Goal: Transaction & Acquisition: Purchase product/service

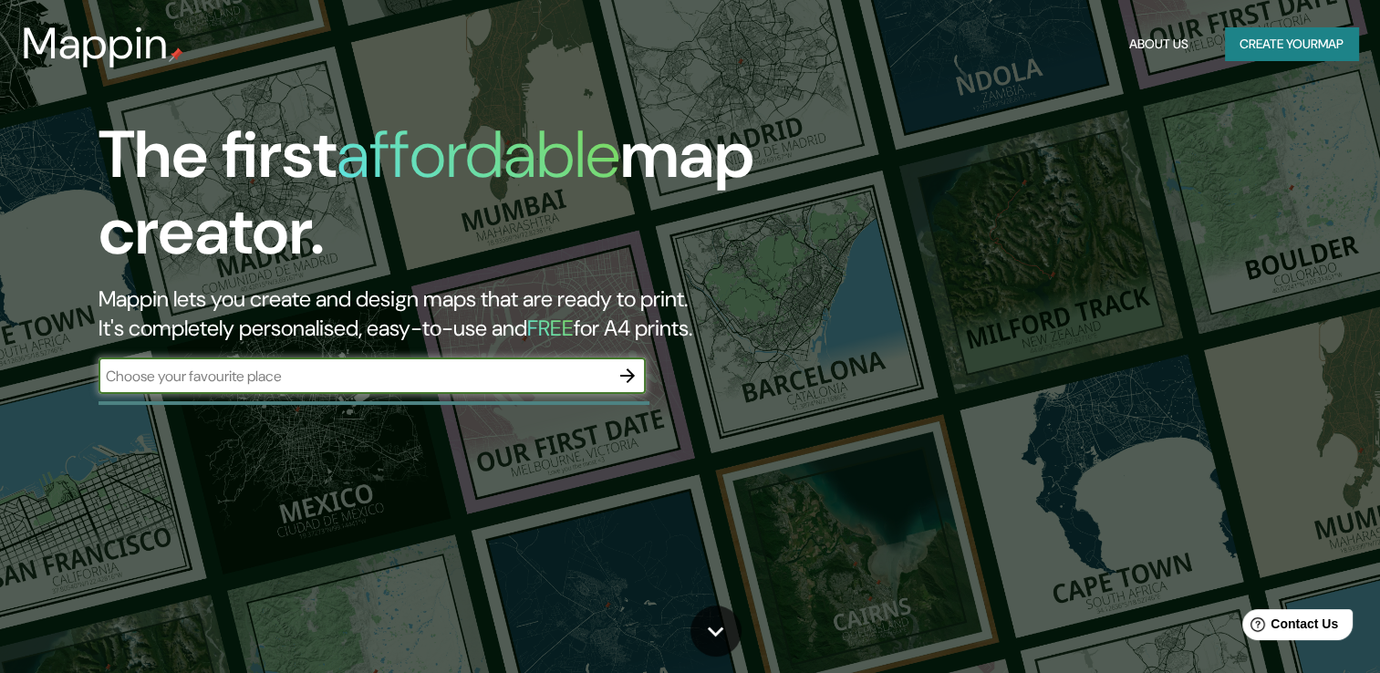
click at [211, 375] on input "text" at bounding box center [353, 376] width 511 height 21
type input "ojo de agua estado de [GEOGRAPHIC_DATA]"
click at [631, 371] on icon "button" at bounding box center [627, 376] width 22 height 22
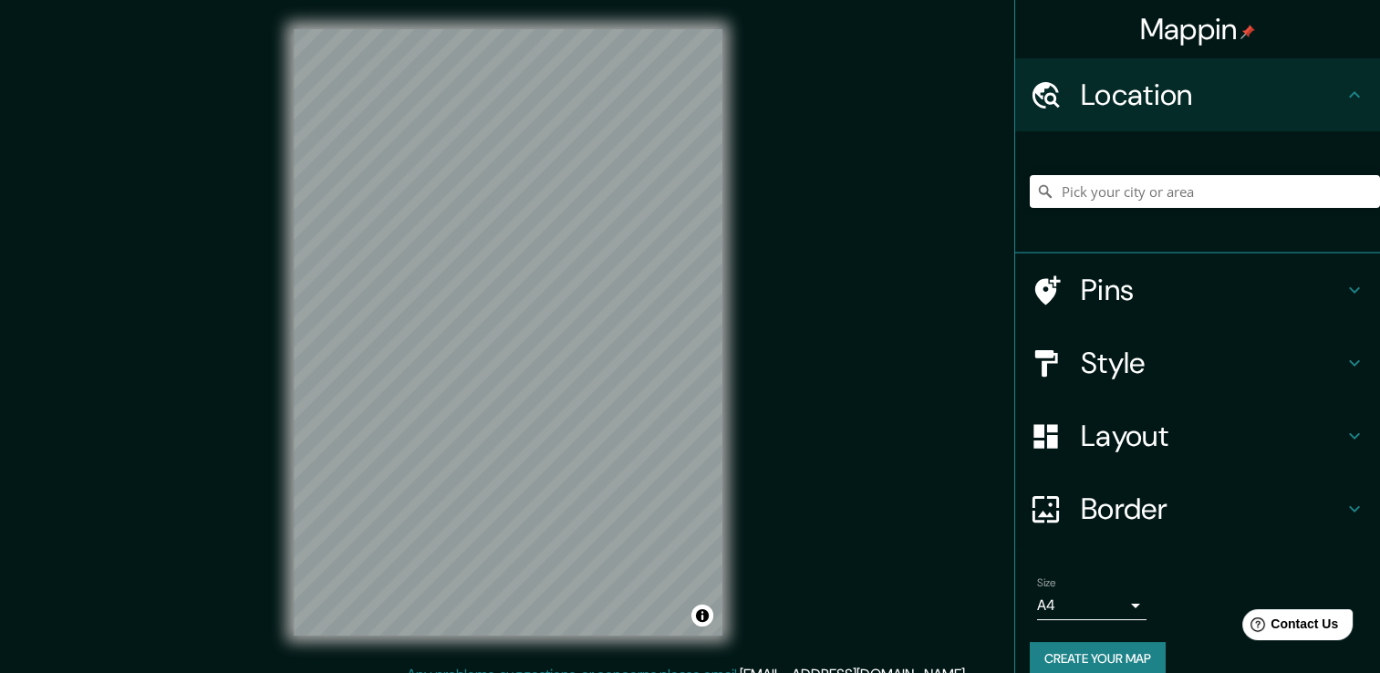
click at [1173, 115] on div "Location" at bounding box center [1197, 94] width 365 height 73
click at [1105, 199] on input "Pick your city or area" at bounding box center [1205, 191] width 350 height 33
click at [1153, 369] on h4 "Style" at bounding box center [1212, 363] width 263 height 36
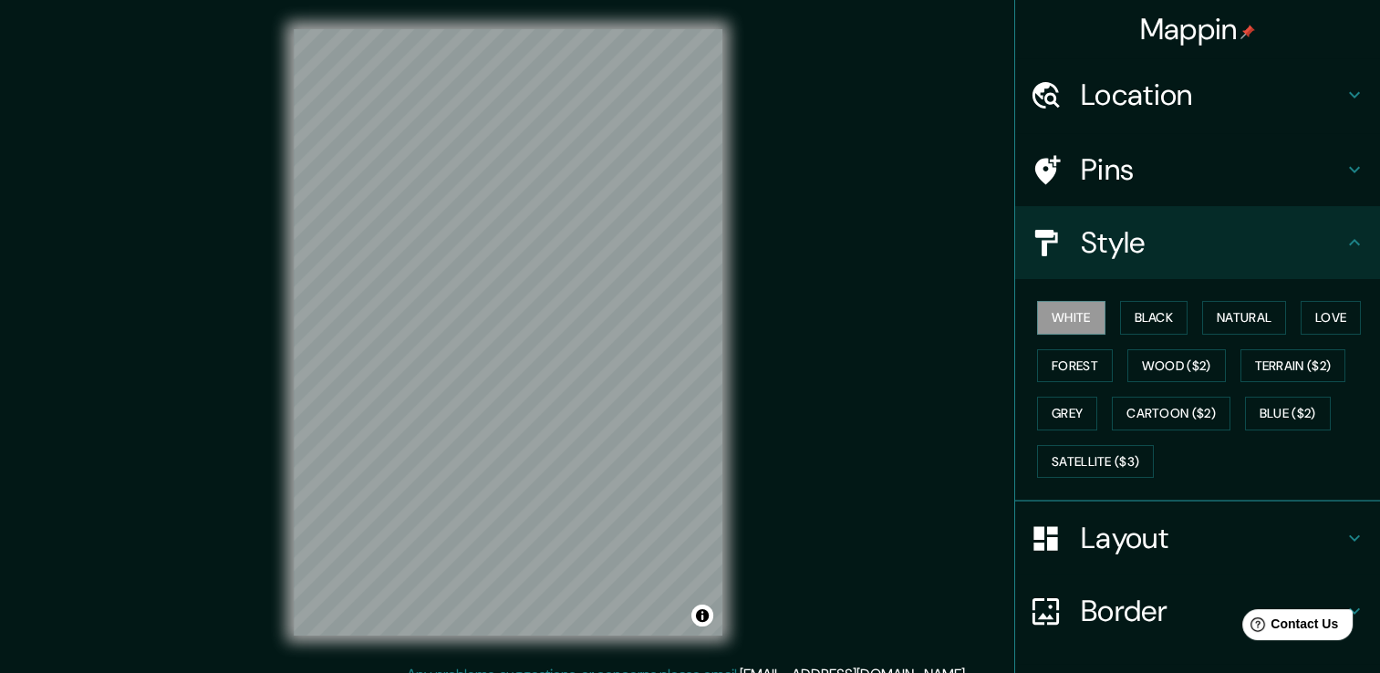
click at [1137, 256] on h4 "Style" at bounding box center [1212, 242] width 263 height 36
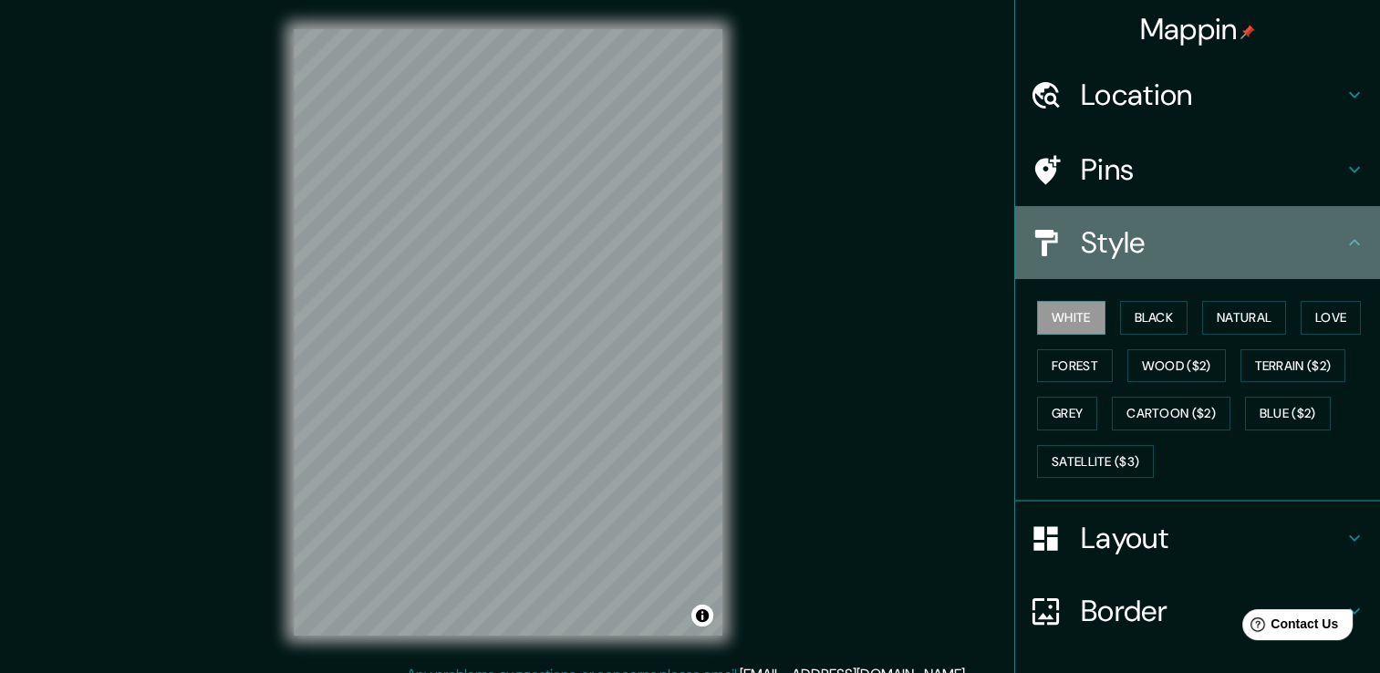
click at [1321, 241] on h4 "Style" at bounding box center [1212, 242] width 263 height 36
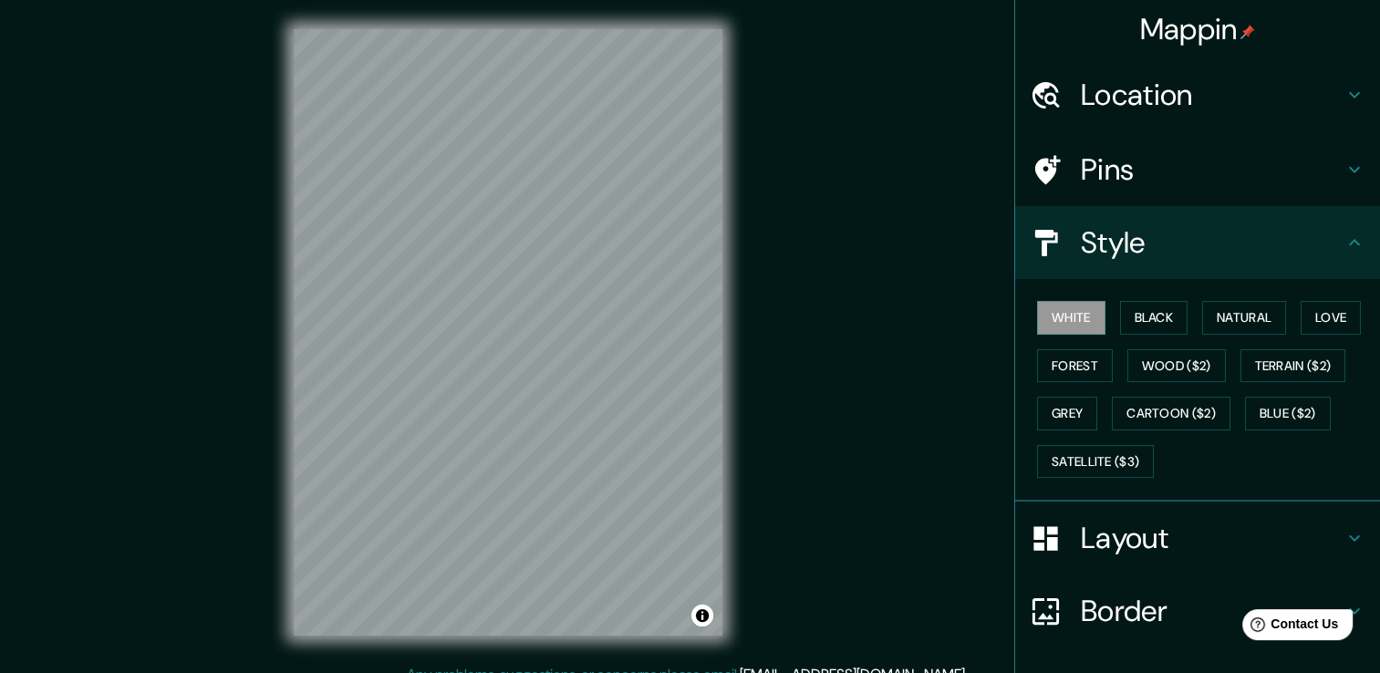
click at [1343, 241] on icon at bounding box center [1354, 243] width 22 height 22
click at [1224, 538] on h4 "Layout" at bounding box center [1212, 538] width 263 height 36
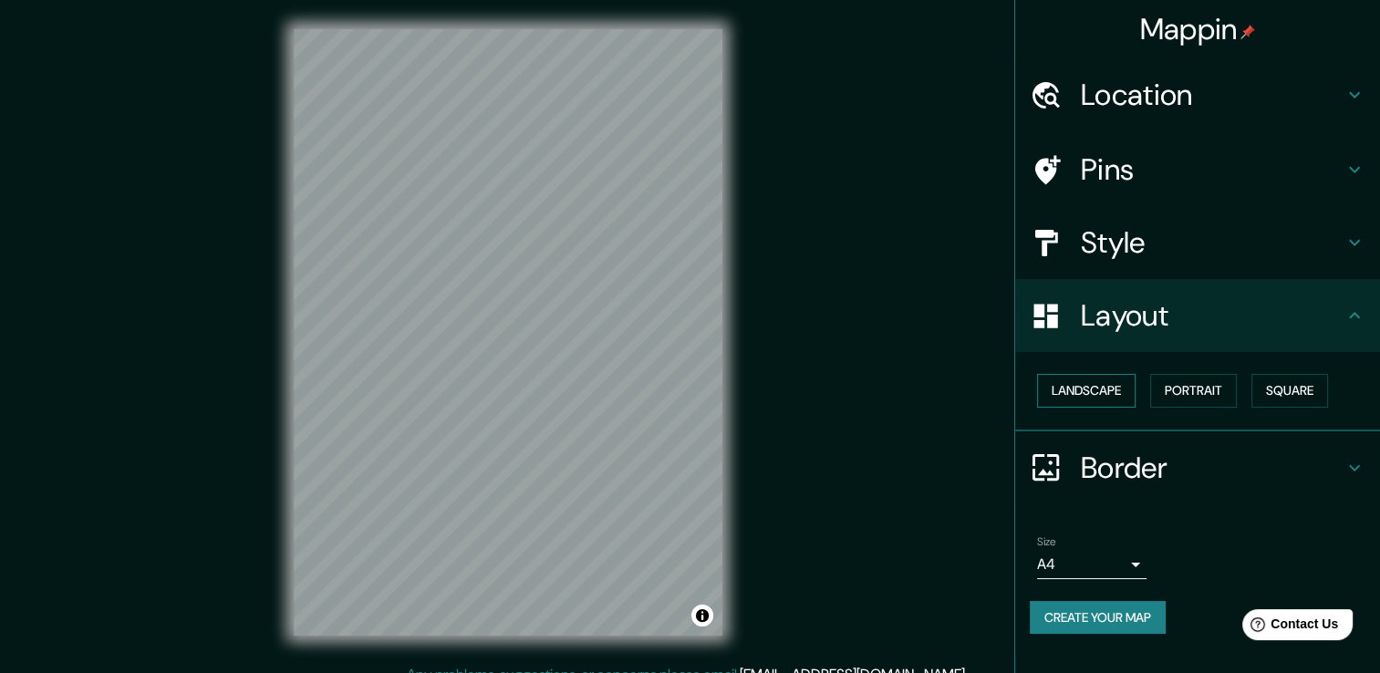
click at [1115, 383] on button "Landscape" at bounding box center [1086, 391] width 98 height 34
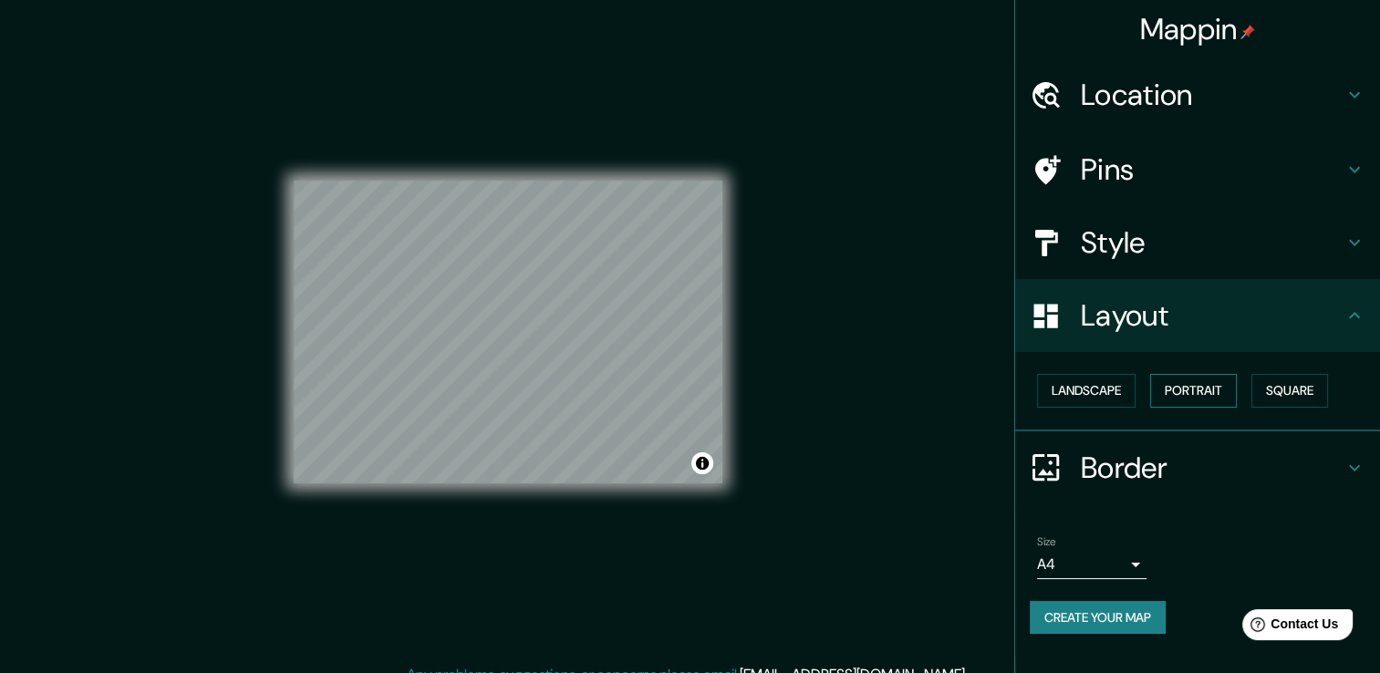
click at [1172, 383] on button "Portrait" at bounding box center [1193, 391] width 87 height 34
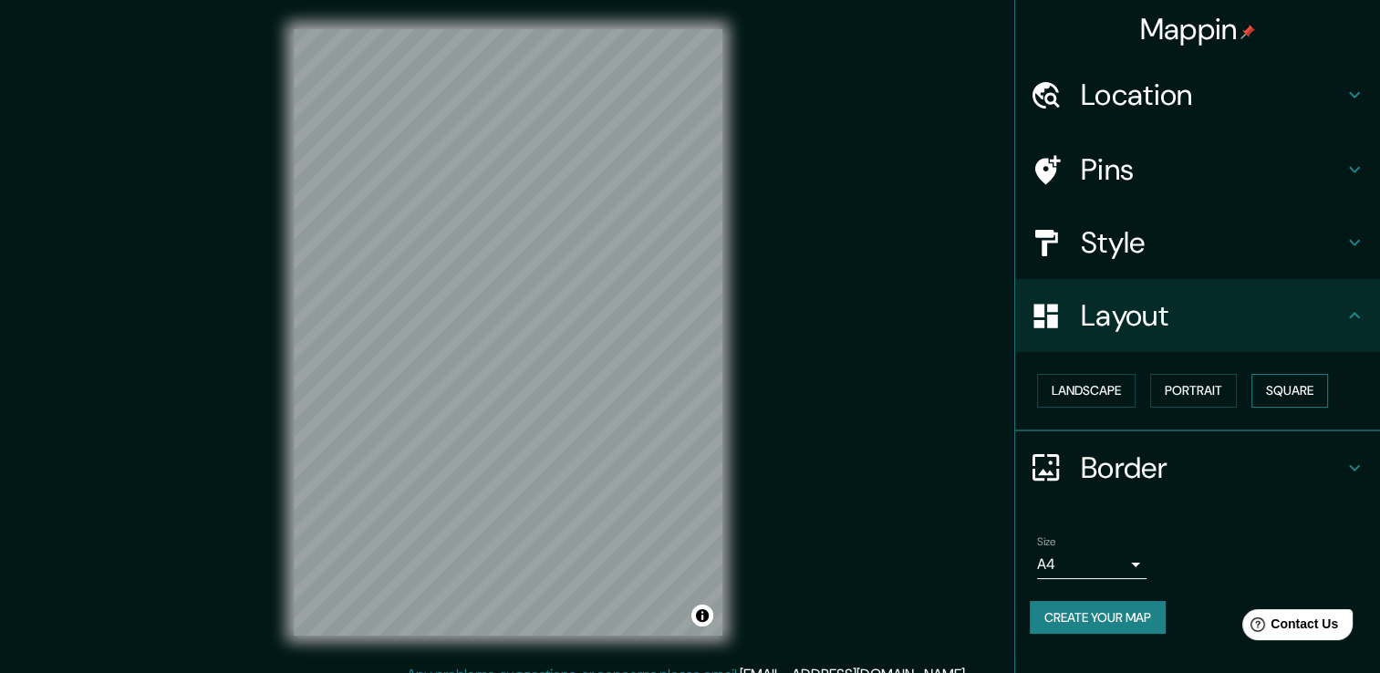
click at [1266, 381] on button "Square" at bounding box center [1289, 391] width 77 height 34
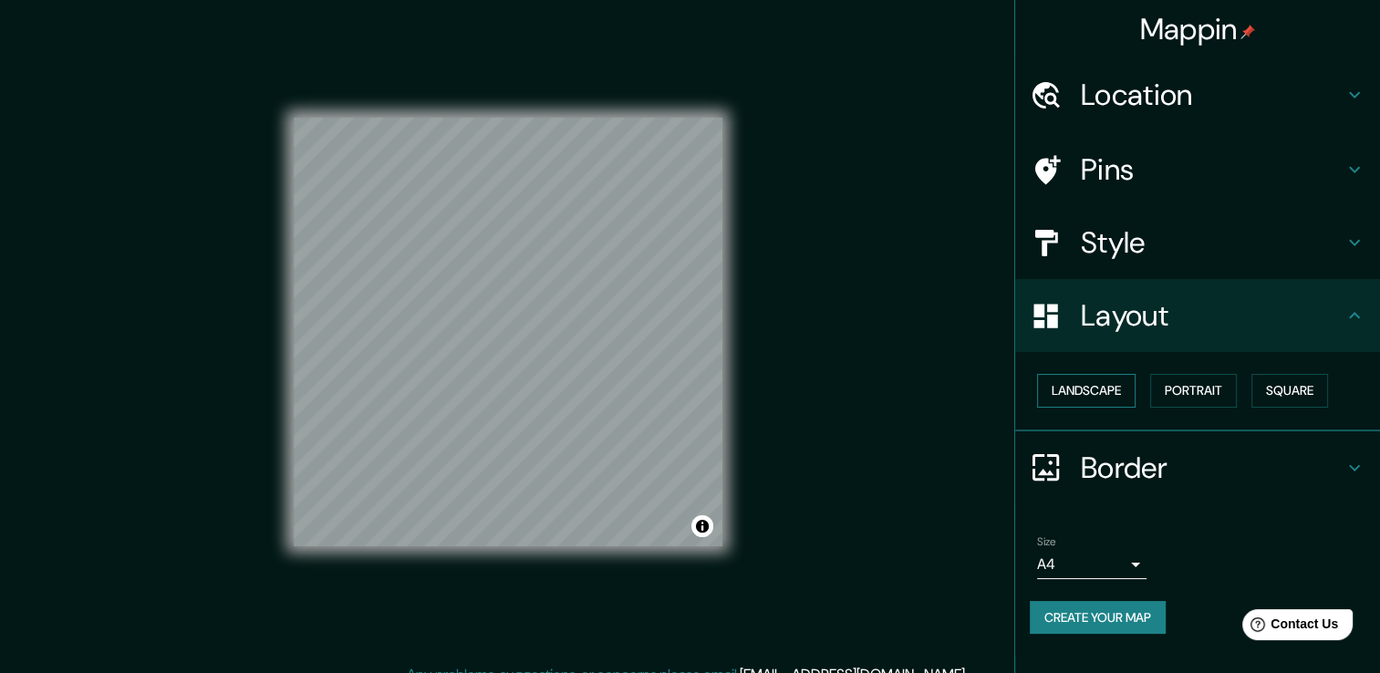
click at [1074, 378] on button "Landscape" at bounding box center [1086, 391] width 98 height 34
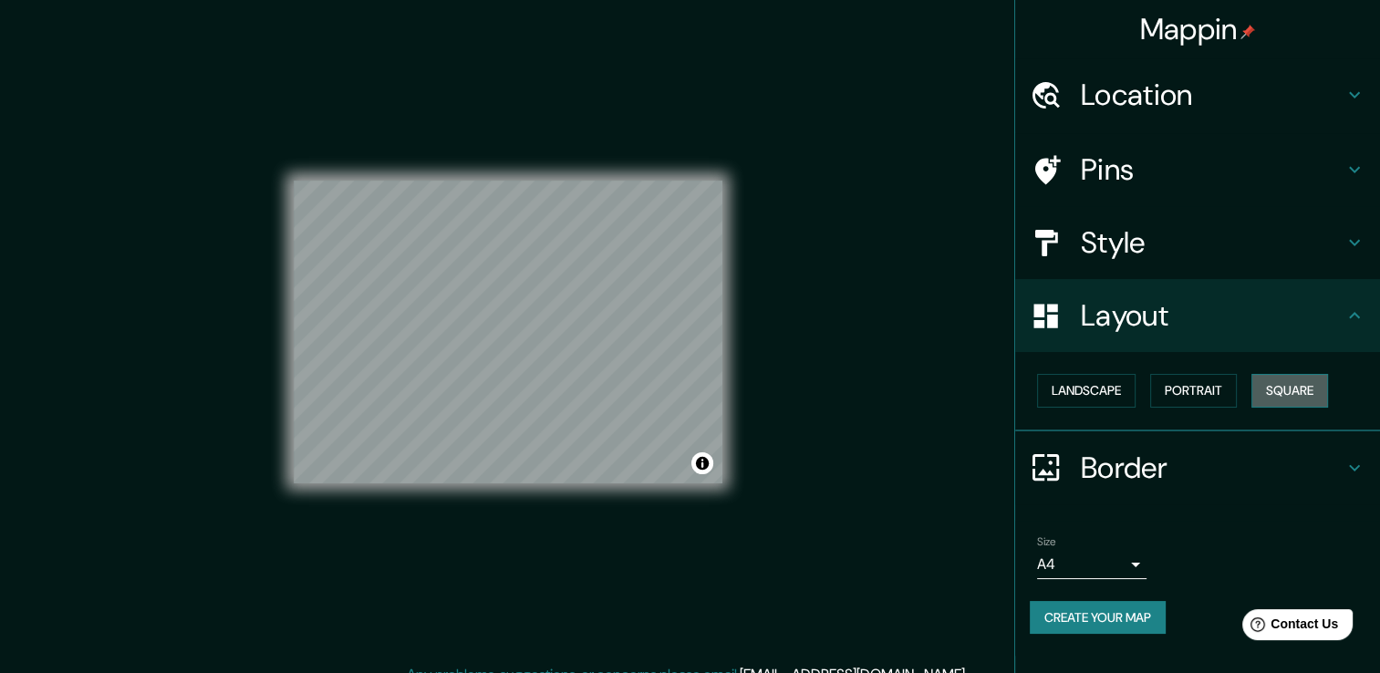
click at [1303, 386] on button "Square" at bounding box center [1289, 391] width 77 height 34
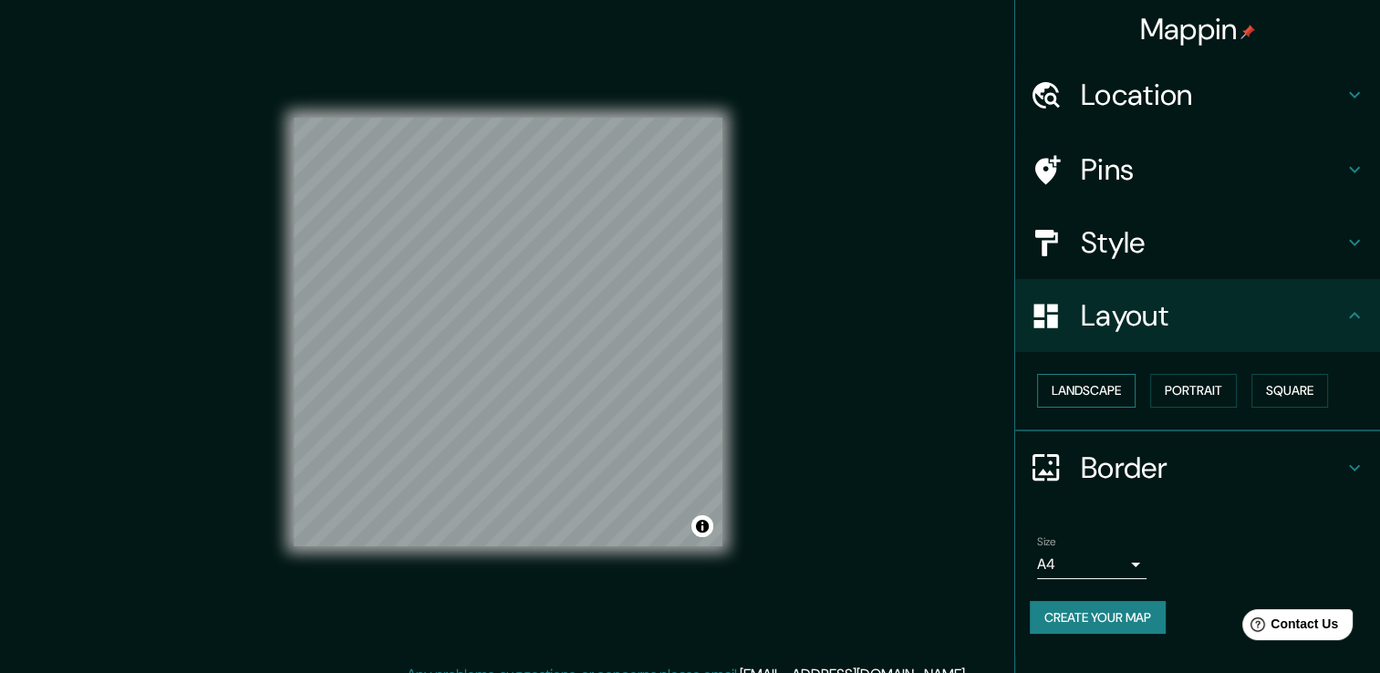
click at [1093, 391] on button "Landscape" at bounding box center [1086, 391] width 98 height 34
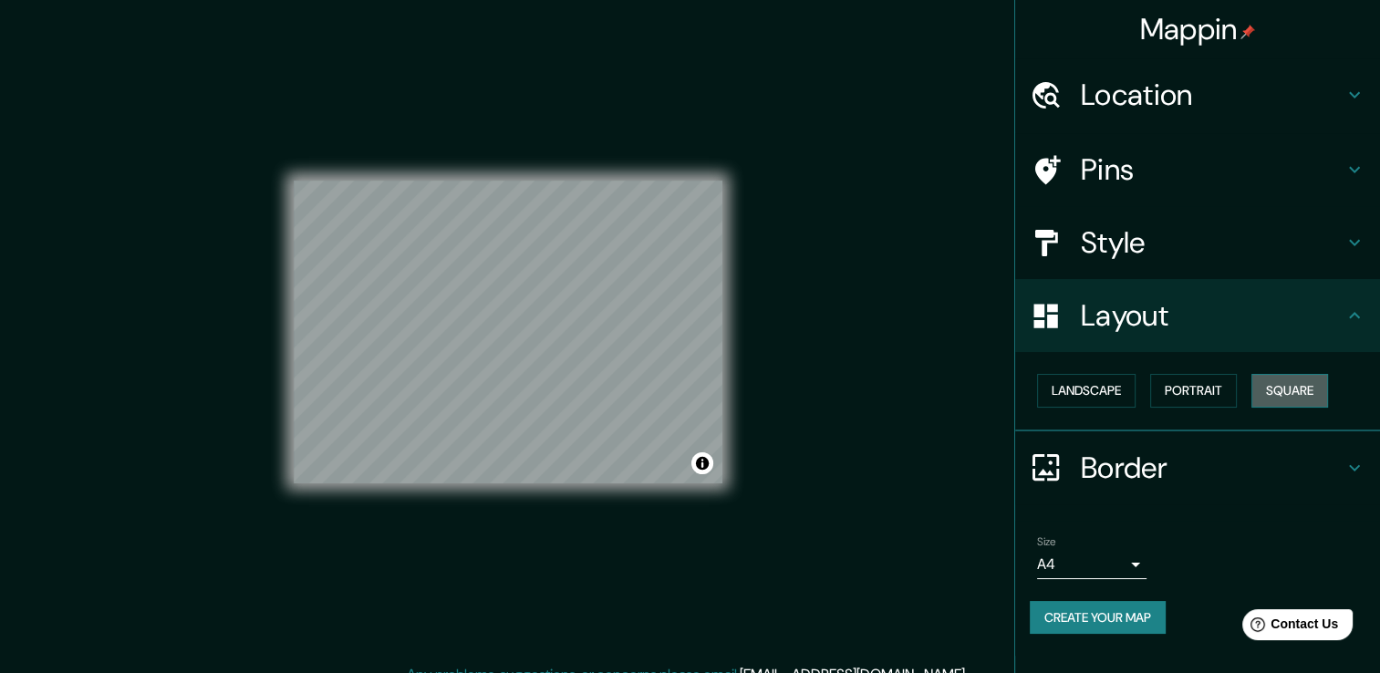
click at [1306, 388] on button "Square" at bounding box center [1289, 391] width 77 height 34
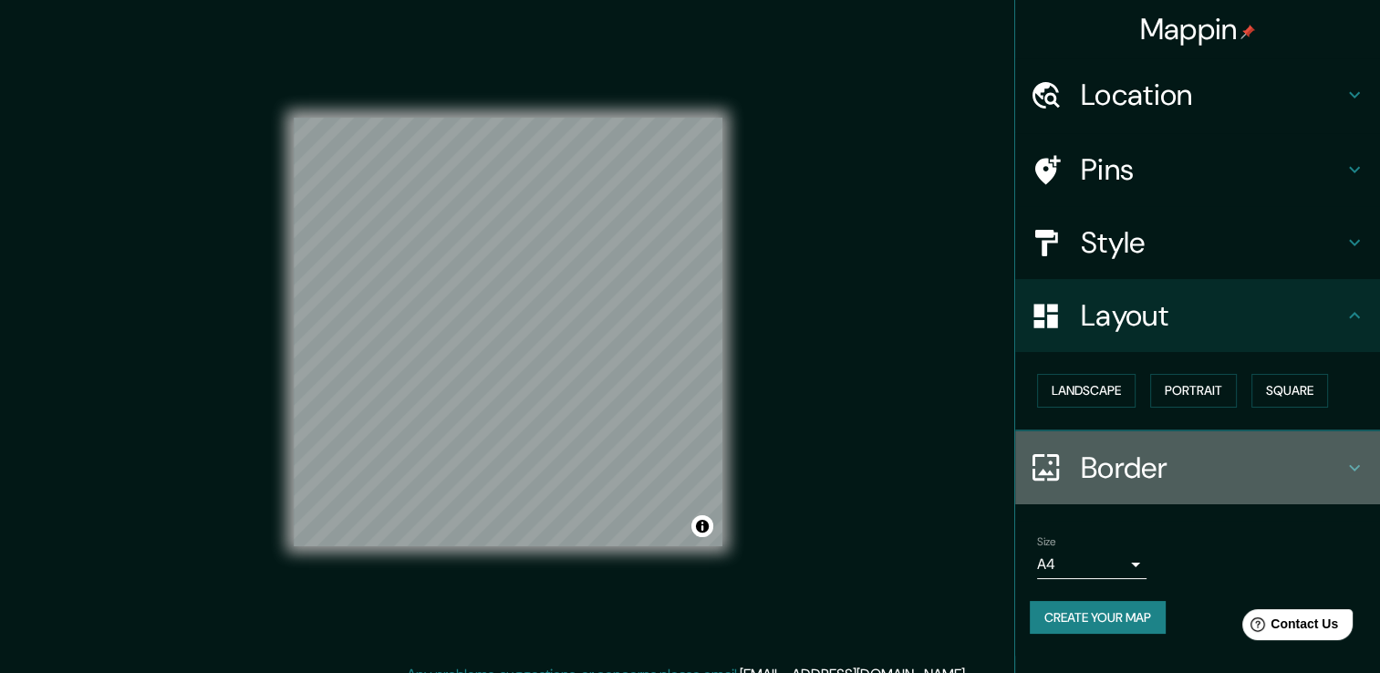
click at [1186, 464] on h4 "Border" at bounding box center [1212, 468] width 263 height 36
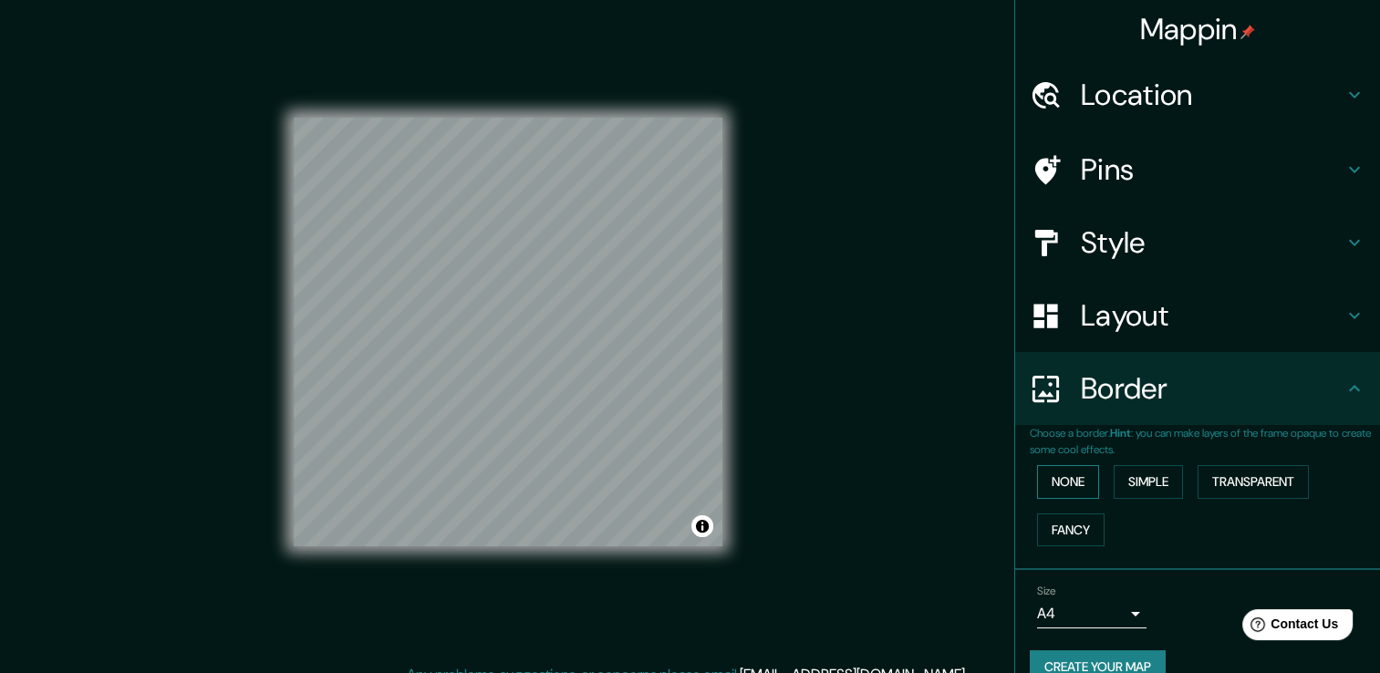
click at [1069, 481] on button "None" at bounding box center [1068, 482] width 62 height 34
click at [1120, 477] on button "Simple" at bounding box center [1147, 482] width 69 height 34
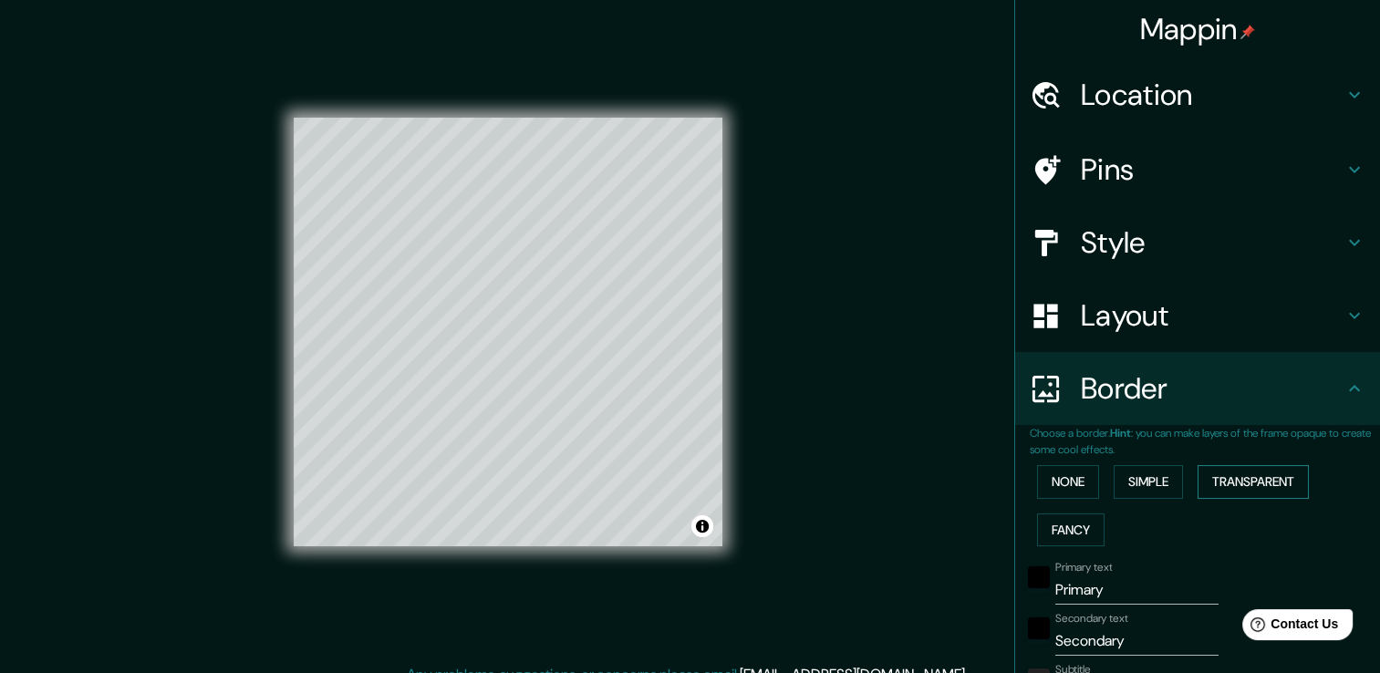
click at [1223, 476] on button "Transparent" at bounding box center [1252, 482] width 111 height 34
click at [1040, 525] on button "Fancy" at bounding box center [1070, 530] width 67 height 34
click at [1048, 471] on button "None" at bounding box center [1068, 482] width 62 height 34
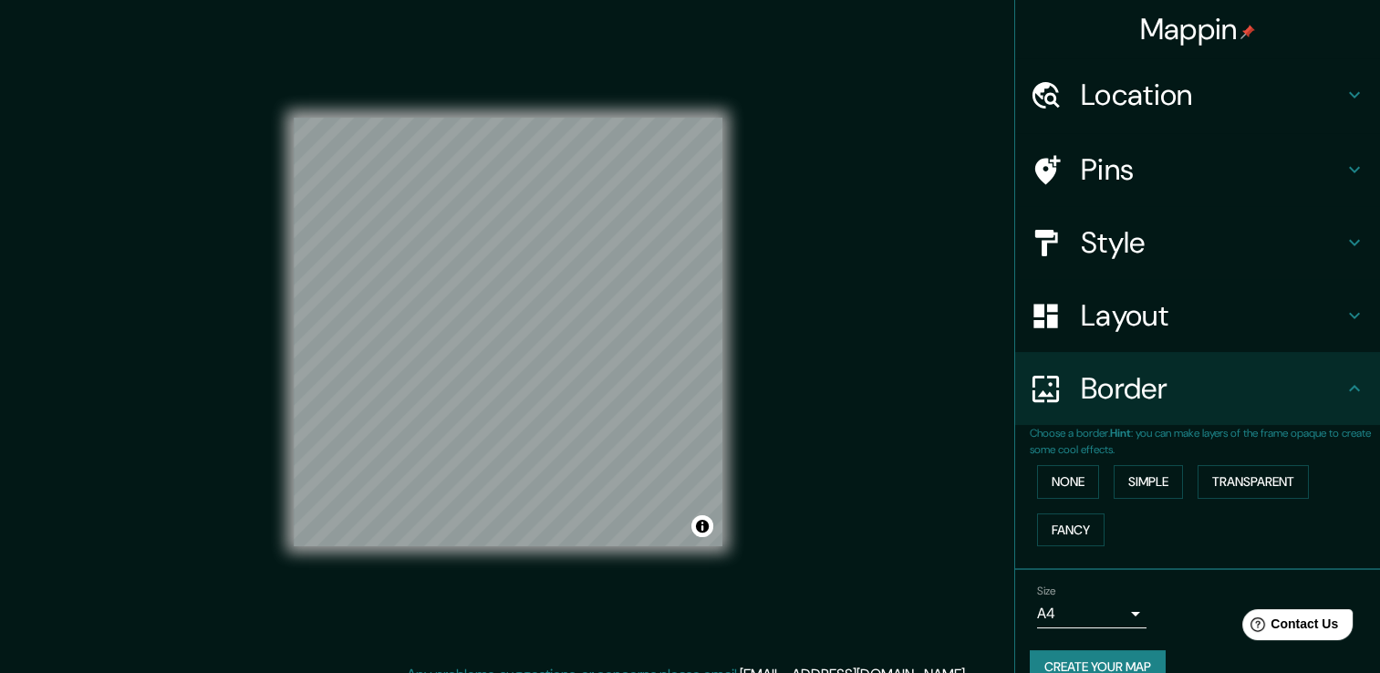
click at [1108, 615] on body "Mappin Location [GEOGRAPHIC_DATA], [GEOGRAPHIC_DATA], [GEOGRAPHIC_DATA] Pins St…" at bounding box center [690, 336] width 1380 height 673
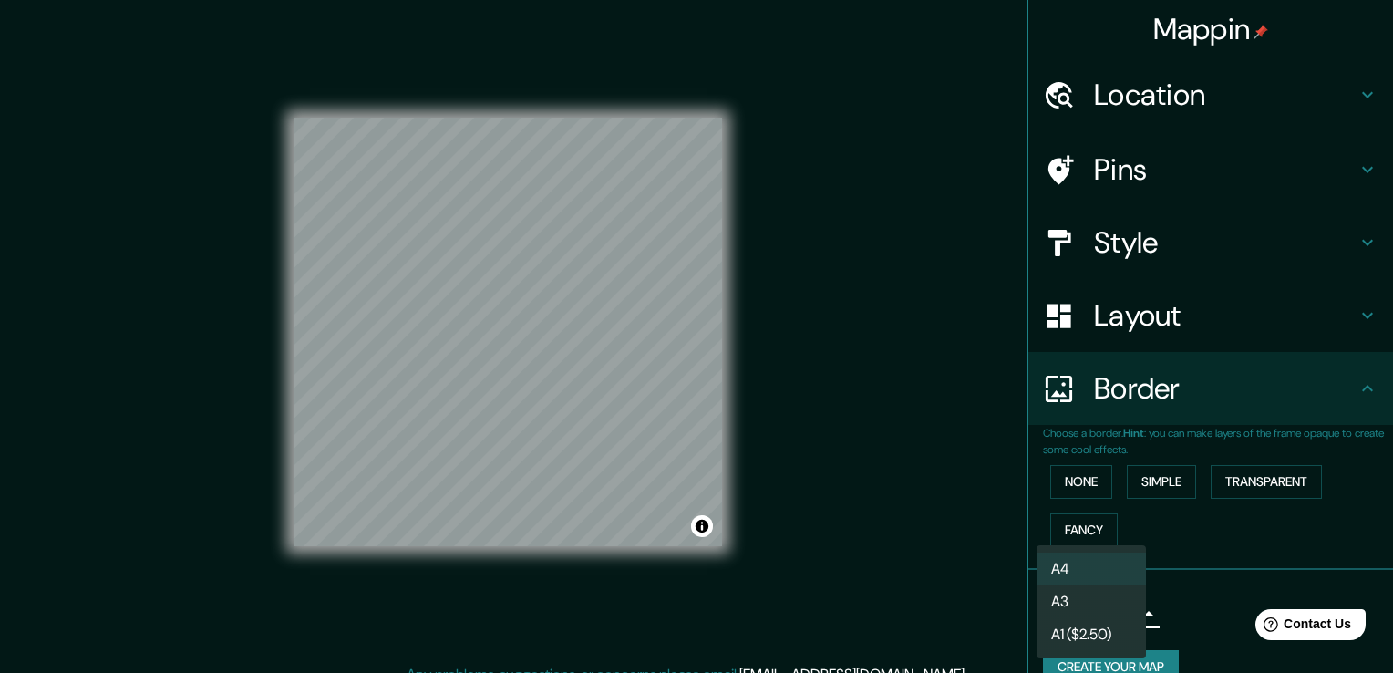
click at [1085, 563] on li "A4" at bounding box center [1091, 569] width 109 height 33
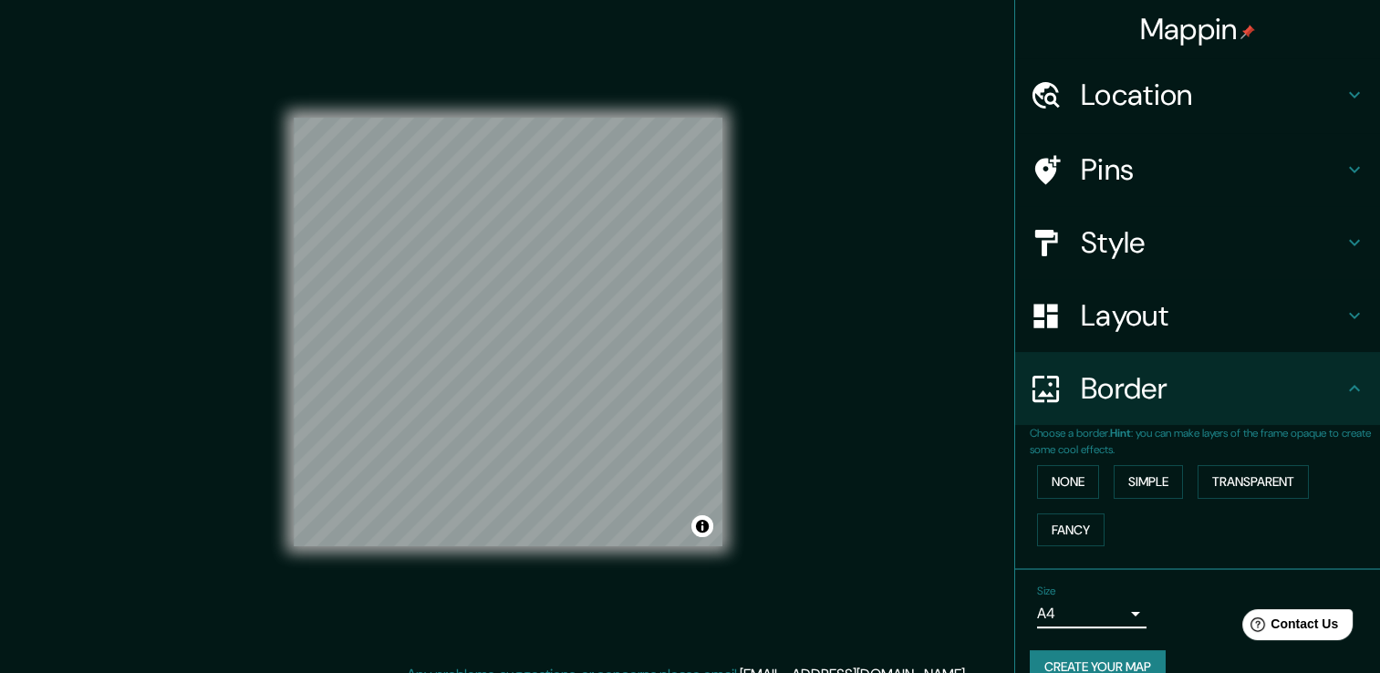
click at [1140, 405] on h4 "Border" at bounding box center [1212, 388] width 263 height 36
click at [1124, 329] on h4 "Layout" at bounding box center [1212, 315] width 263 height 36
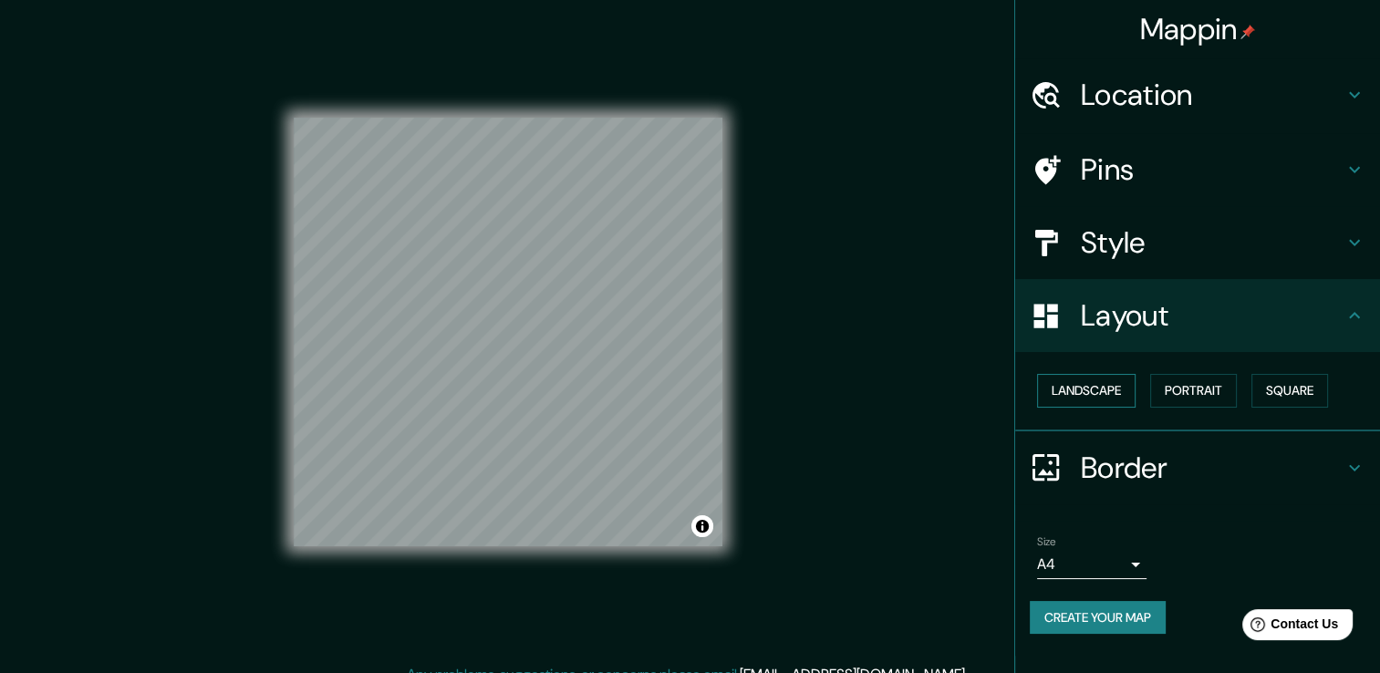
click at [1088, 388] on button "Landscape" at bounding box center [1086, 391] width 98 height 34
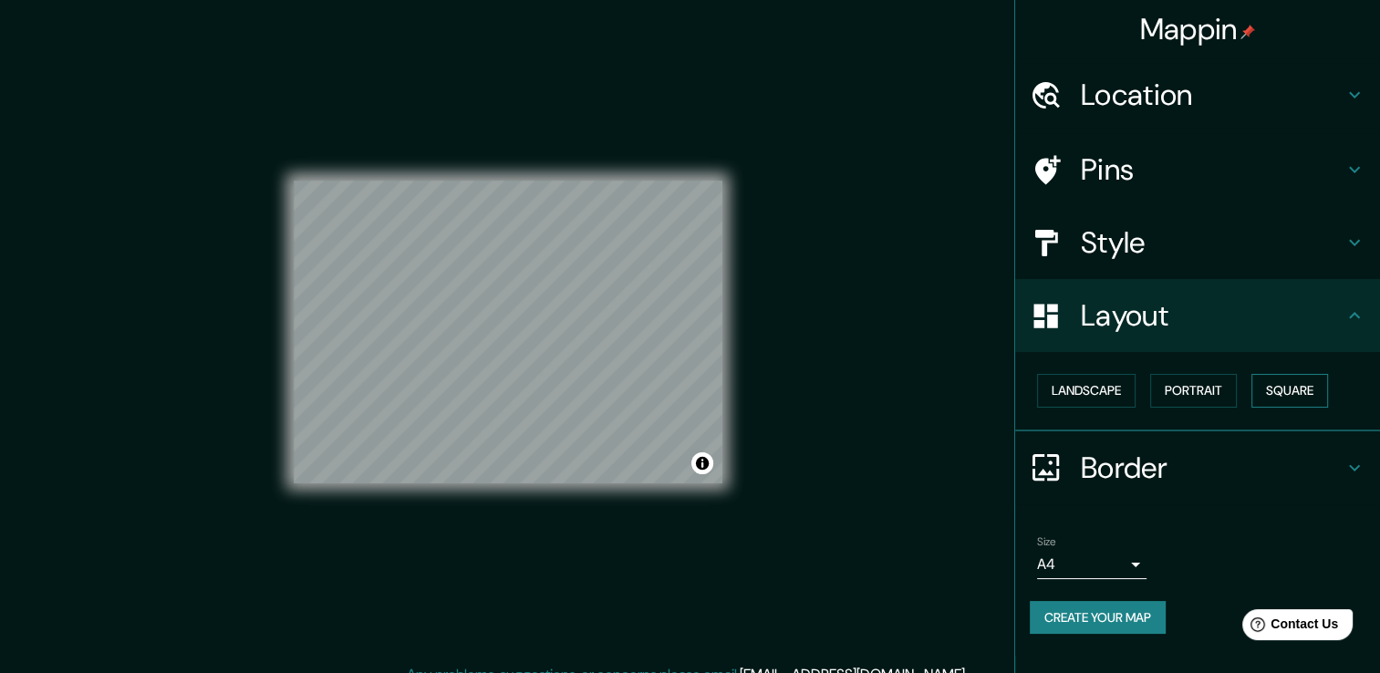
click at [1262, 381] on button "Square" at bounding box center [1289, 391] width 77 height 34
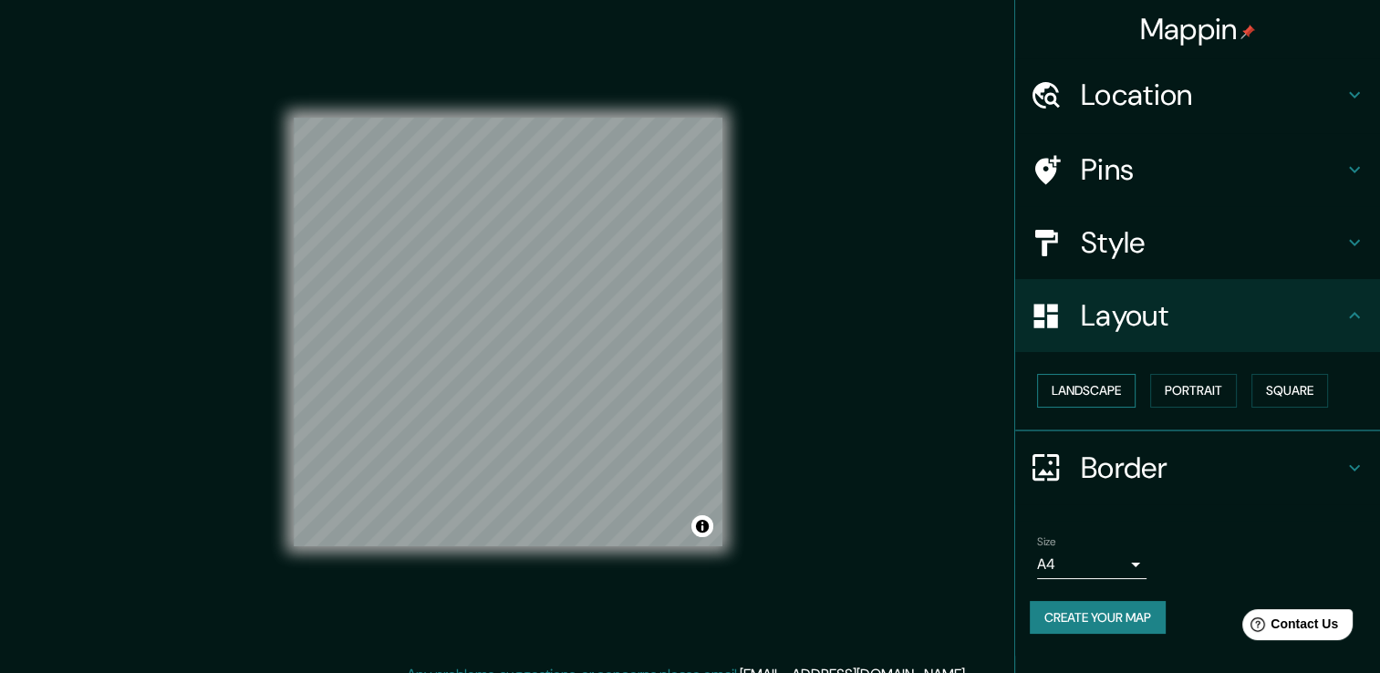
click at [1087, 395] on button "Landscape" at bounding box center [1086, 391] width 98 height 34
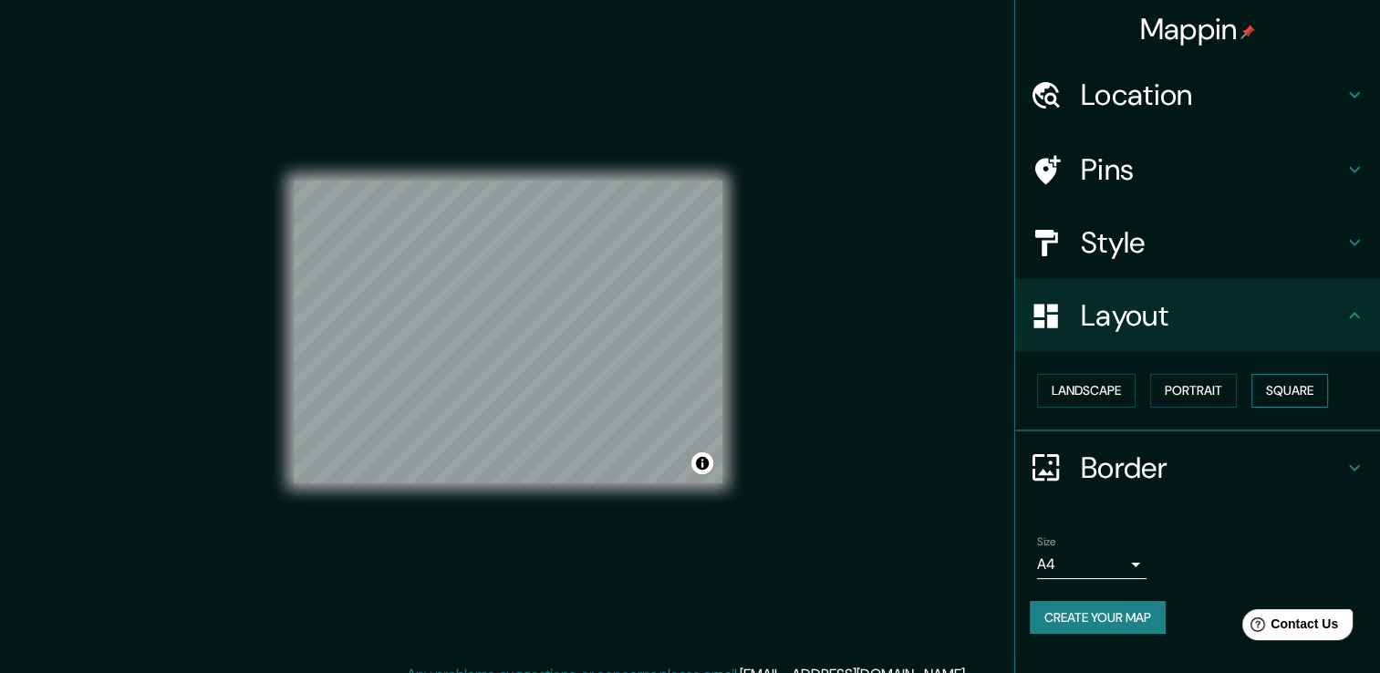
click at [1295, 381] on button "Square" at bounding box center [1289, 391] width 77 height 34
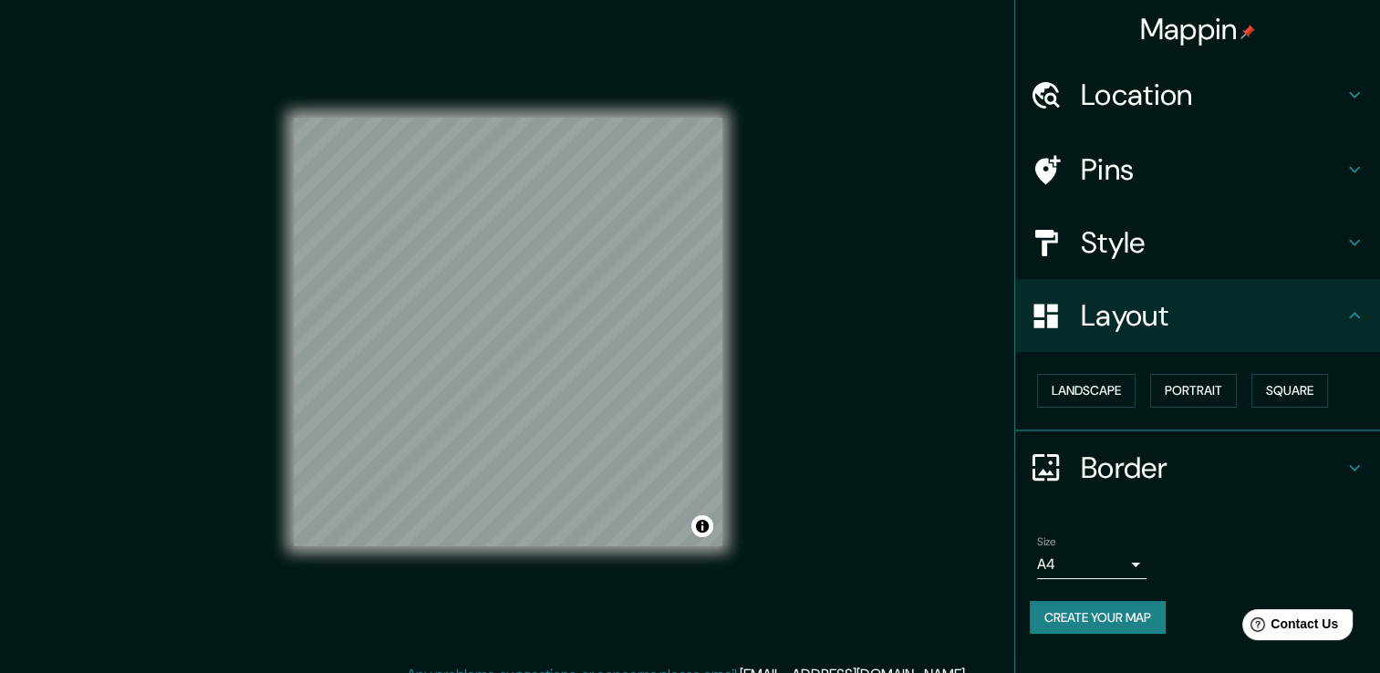
click at [1170, 243] on h4 "Style" at bounding box center [1212, 242] width 263 height 36
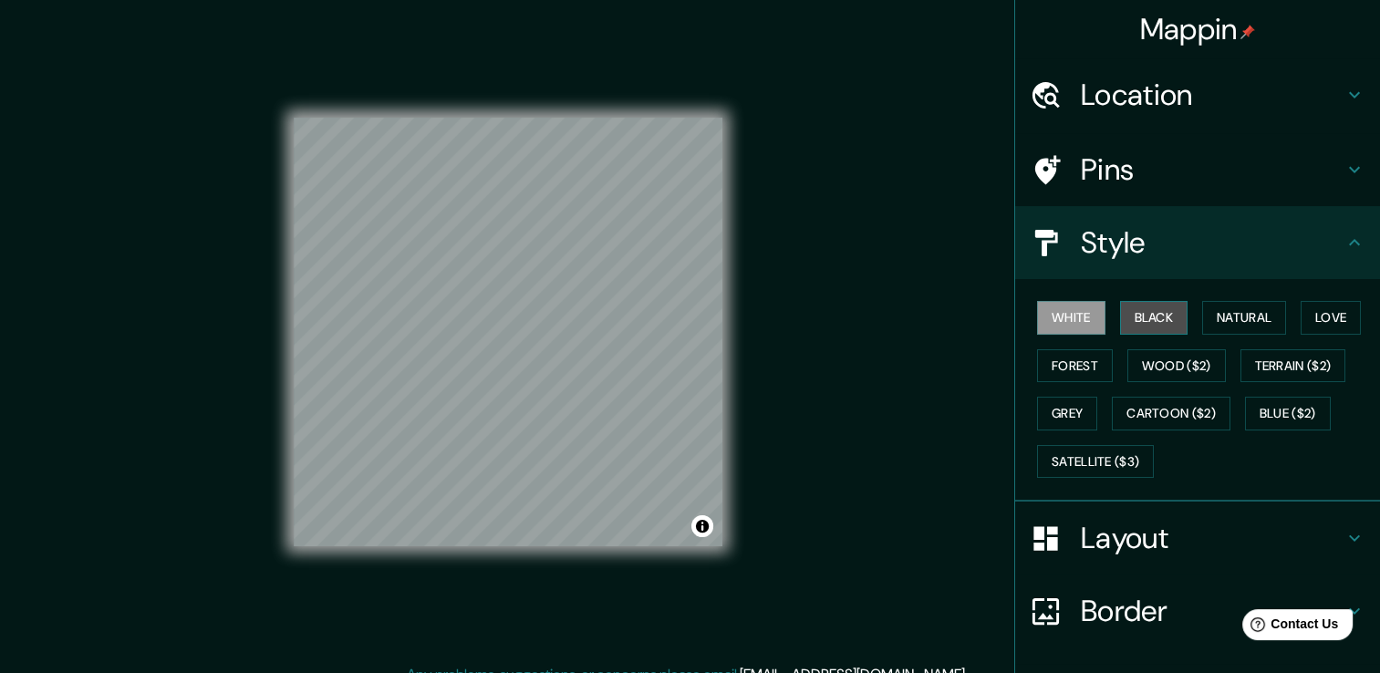
click at [1145, 314] on button "Black" at bounding box center [1154, 318] width 68 height 34
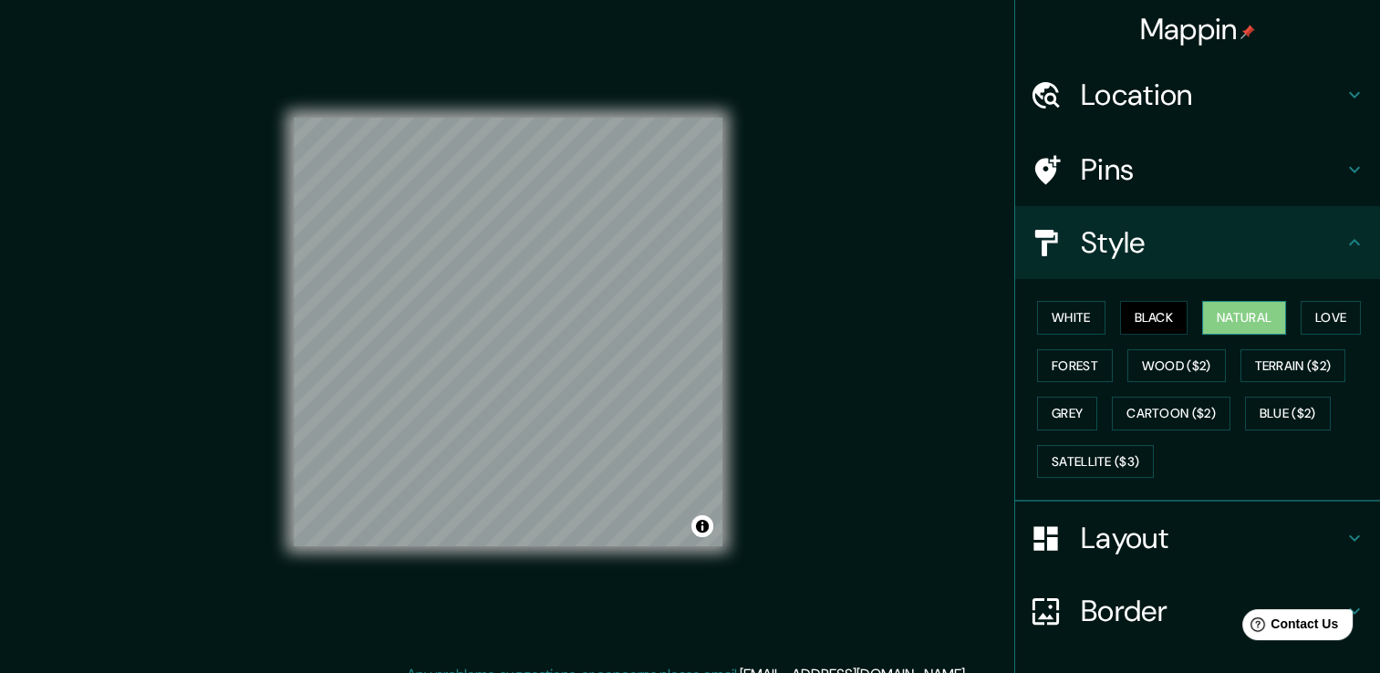
click at [1230, 308] on button "Natural" at bounding box center [1244, 318] width 84 height 34
click at [1285, 312] on div "White Black Natural Love Forest Wood ($2) Terrain ($2) Grey Cartoon ($2) Blue (…" at bounding box center [1205, 390] width 350 height 192
click at [1320, 315] on button "Love" at bounding box center [1330, 318] width 60 height 34
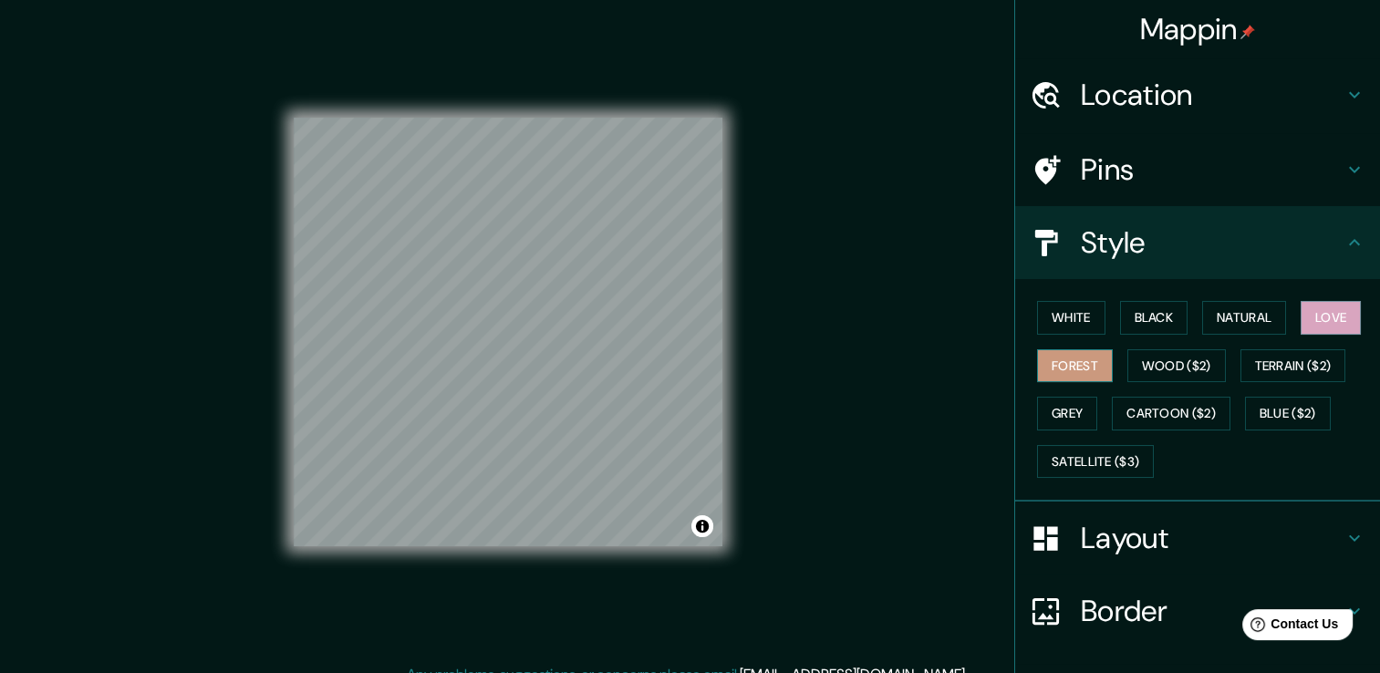
click at [1050, 365] on button "Forest" at bounding box center [1075, 366] width 76 height 34
click at [1043, 407] on button "Grey" at bounding box center [1067, 414] width 60 height 34
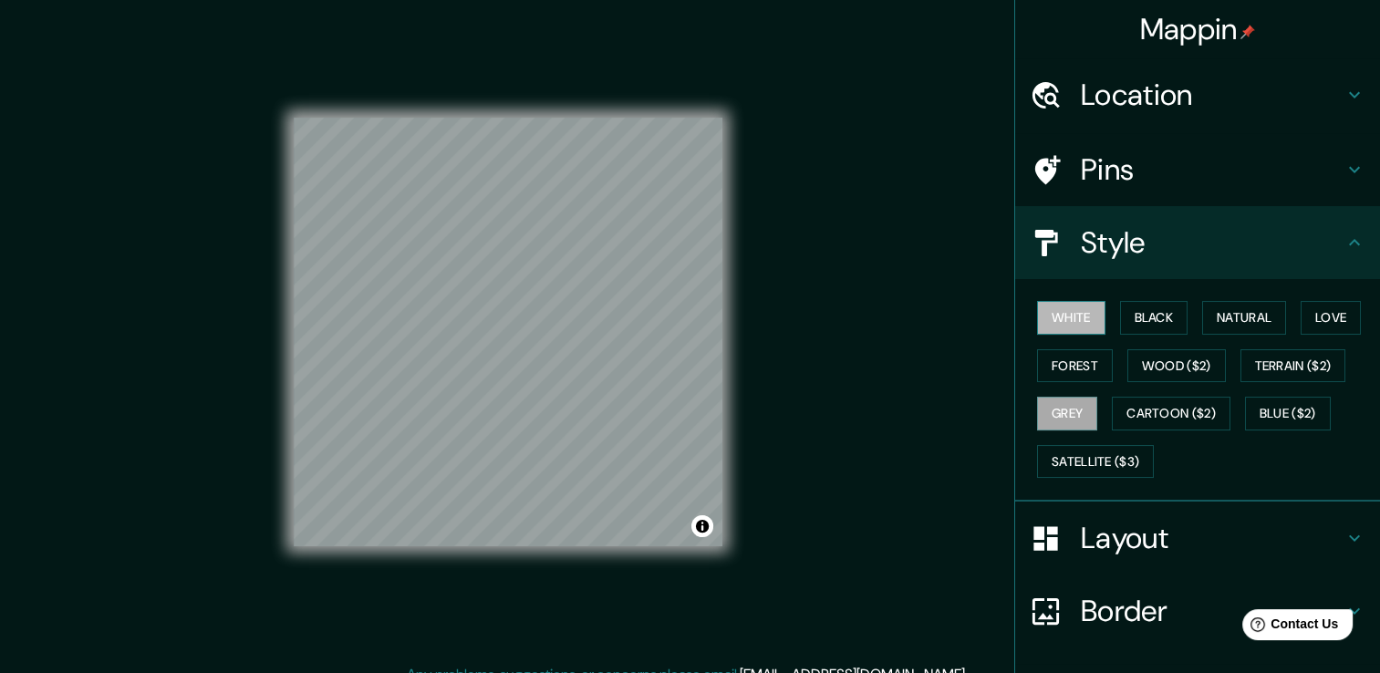
click at [1046, 310] on button "White" at bounding box center [1071, 318] width 68 height 34
click at [1138, 310] on button "Black" at bounding box center [1154, 318] width 68 height 34
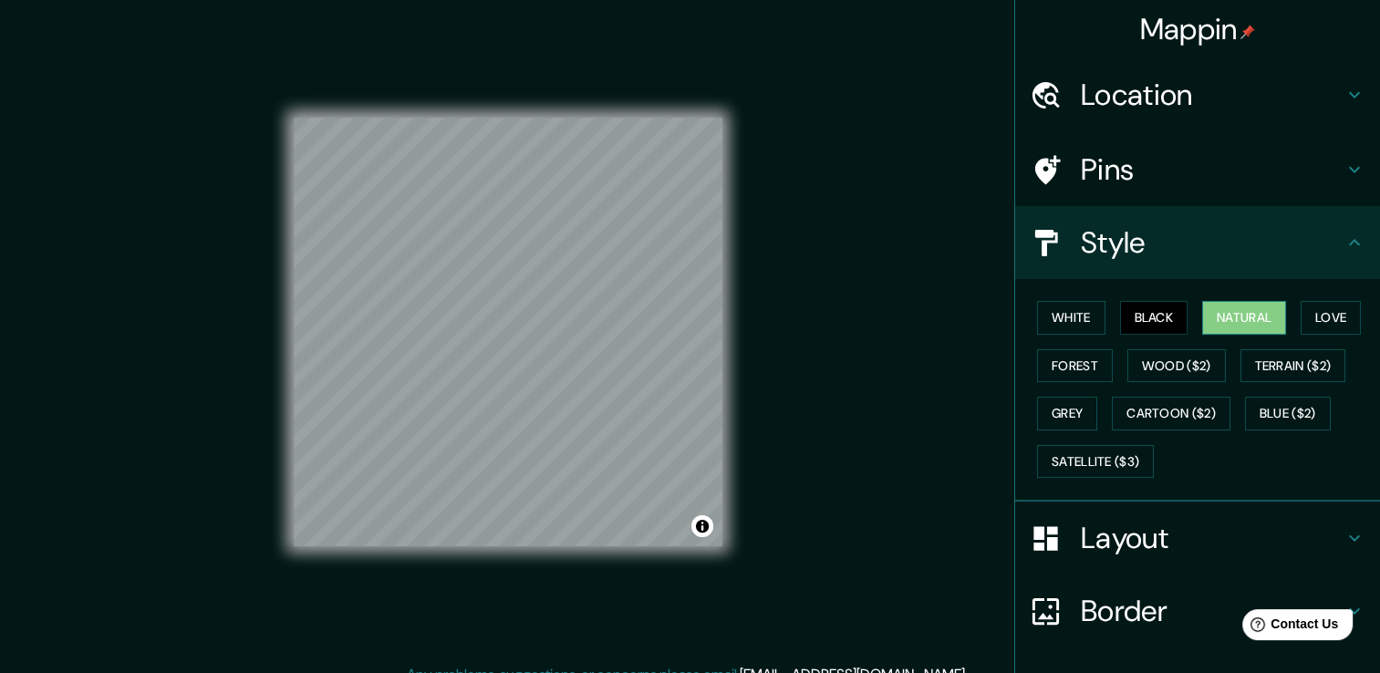
click at [1207, 309] on button "Natural" at bounding box center [1244, 318] width 84 height 34
click at [1309, 308] on button "Love" at bounding box center [1330, 318] width 60 height 34
click at [1074, 334] on div "White Black Natural Love Forest Wood ($2) Terrain ($2) Grey Cartoon ($2) Blue (…" at bounding box center [1205, 390] width 350 height 192
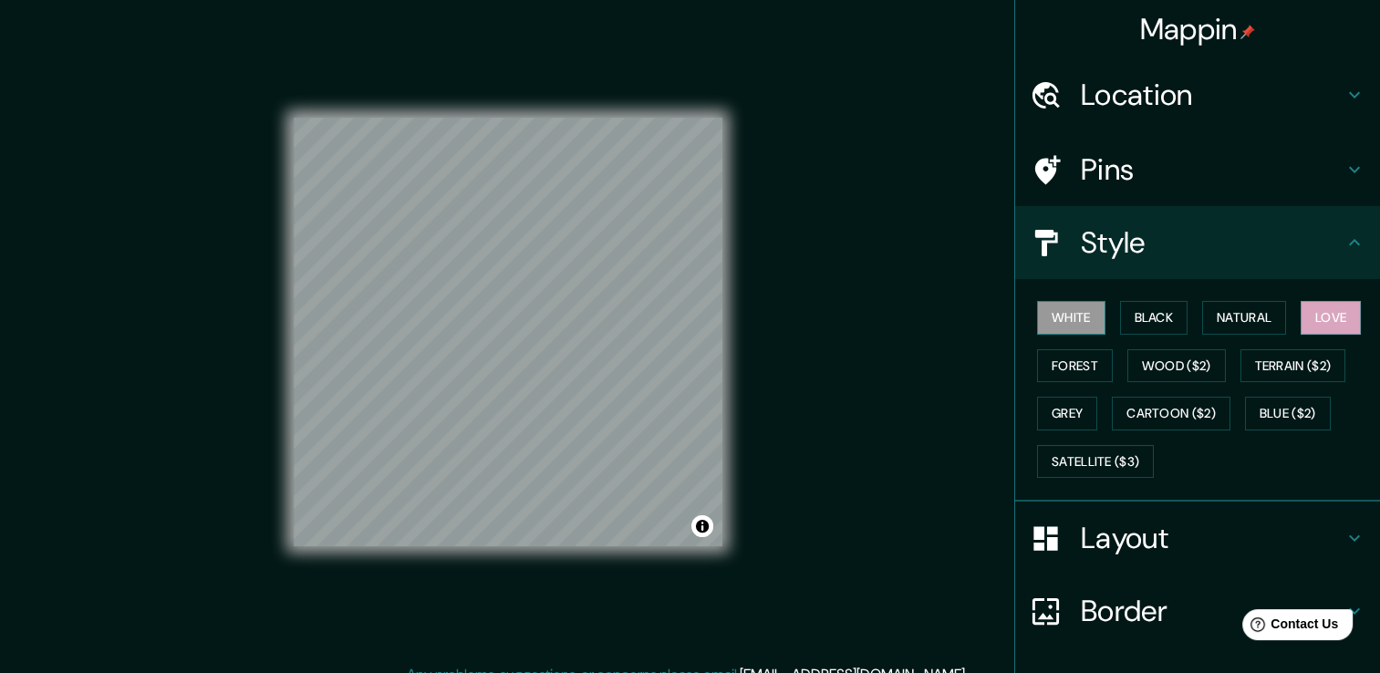
click at [1064, 323] on button "White" at bounding box center [1071, 318] width 68 height 34
click at [1118, 173] on h4 "Pins" at bounding box center [1212, 169] width 263 height 36
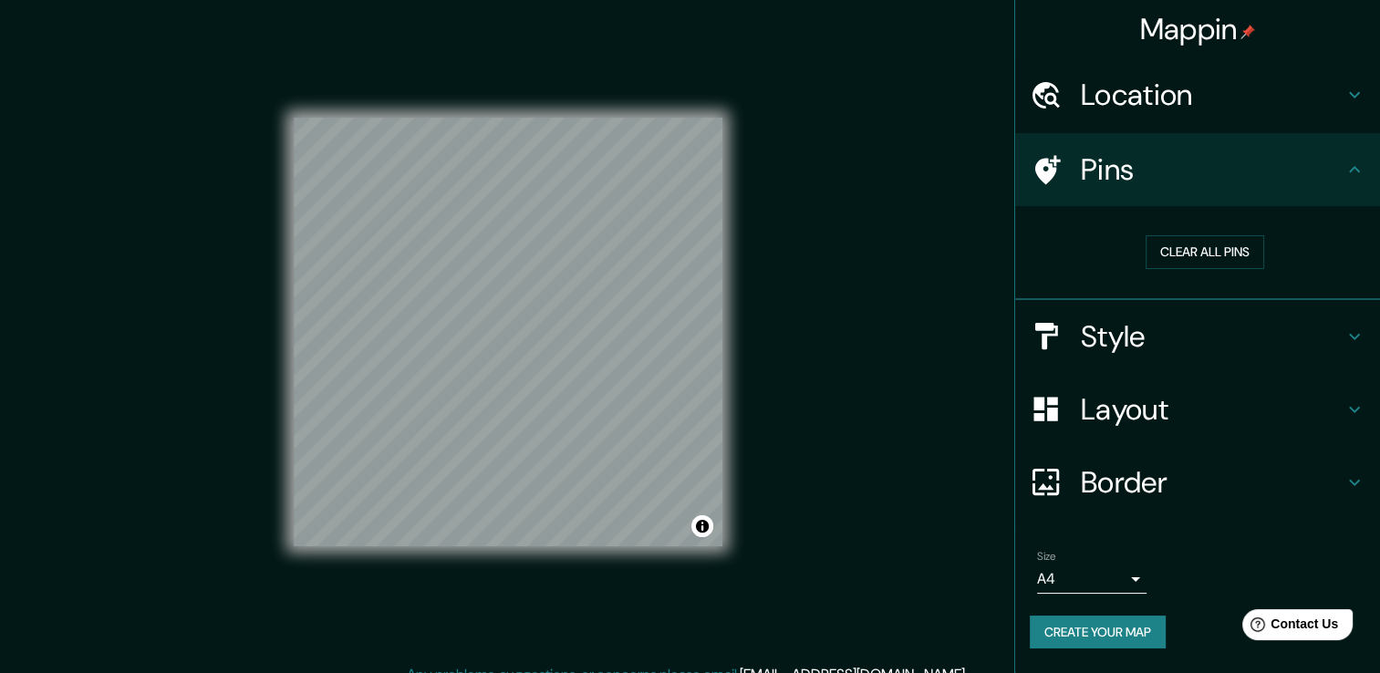
click at [1119, 173] on h4 "Pins" at bounding box center [1212, 169] width 263 height 36
click at [1105, 115] on div "Location" at bounding box center [1197, 94] width 365 height 73
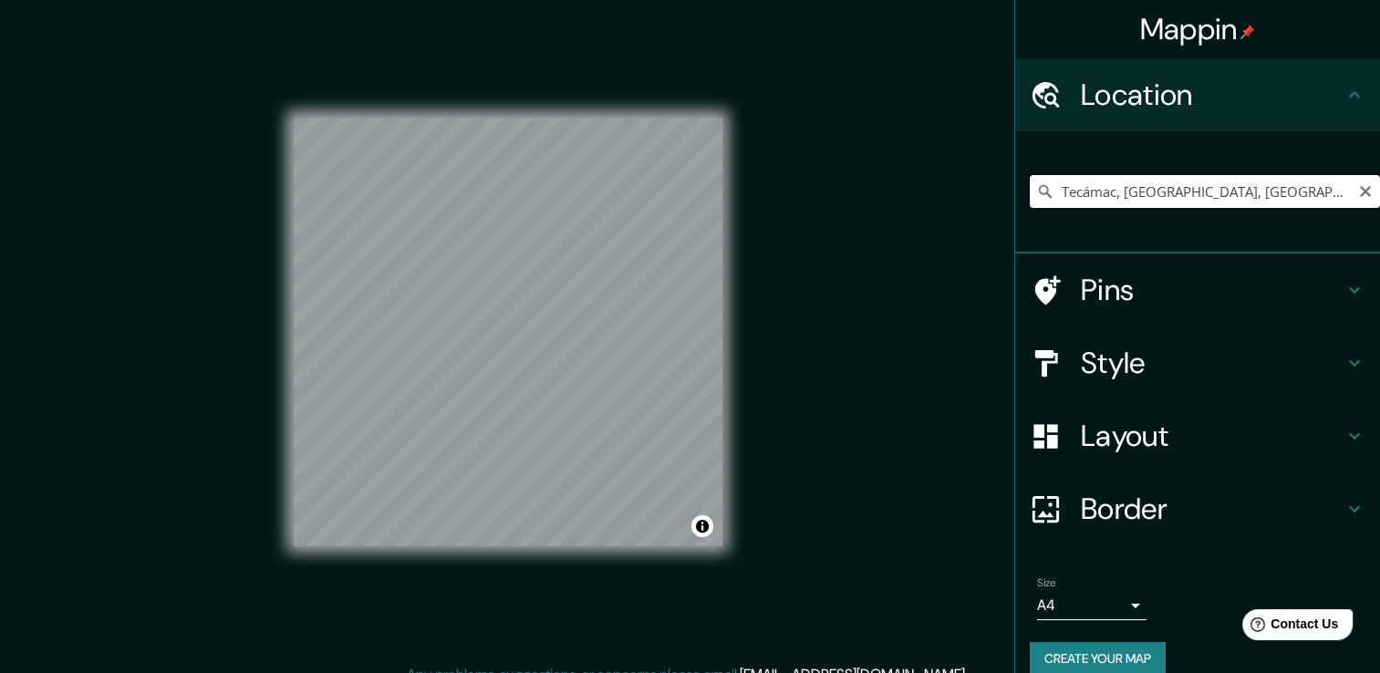
drag, startPoint x: 1105, startPoint y: 195, endPoint x: 1040, endPoint y: 197, distance: 65.7
click at [1040, 197] on input "Tecámac, [GEOGRAPHIC_DATA], [GEOGRAPHIC_DATA]" at bounding box center [1205, 191] width 350 height 33
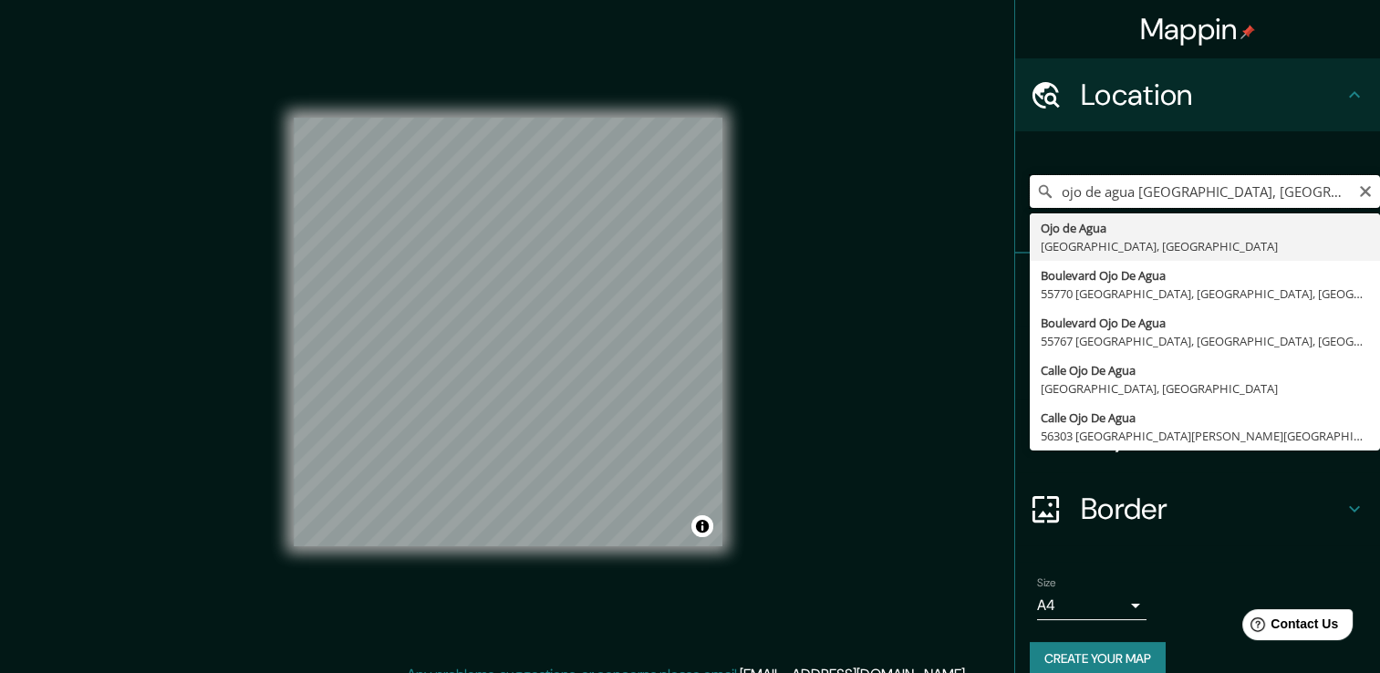
type input "Ojo de Agua, [GEOGRAPHIC_DATA], [GEOGRAPHIC_DATA]"
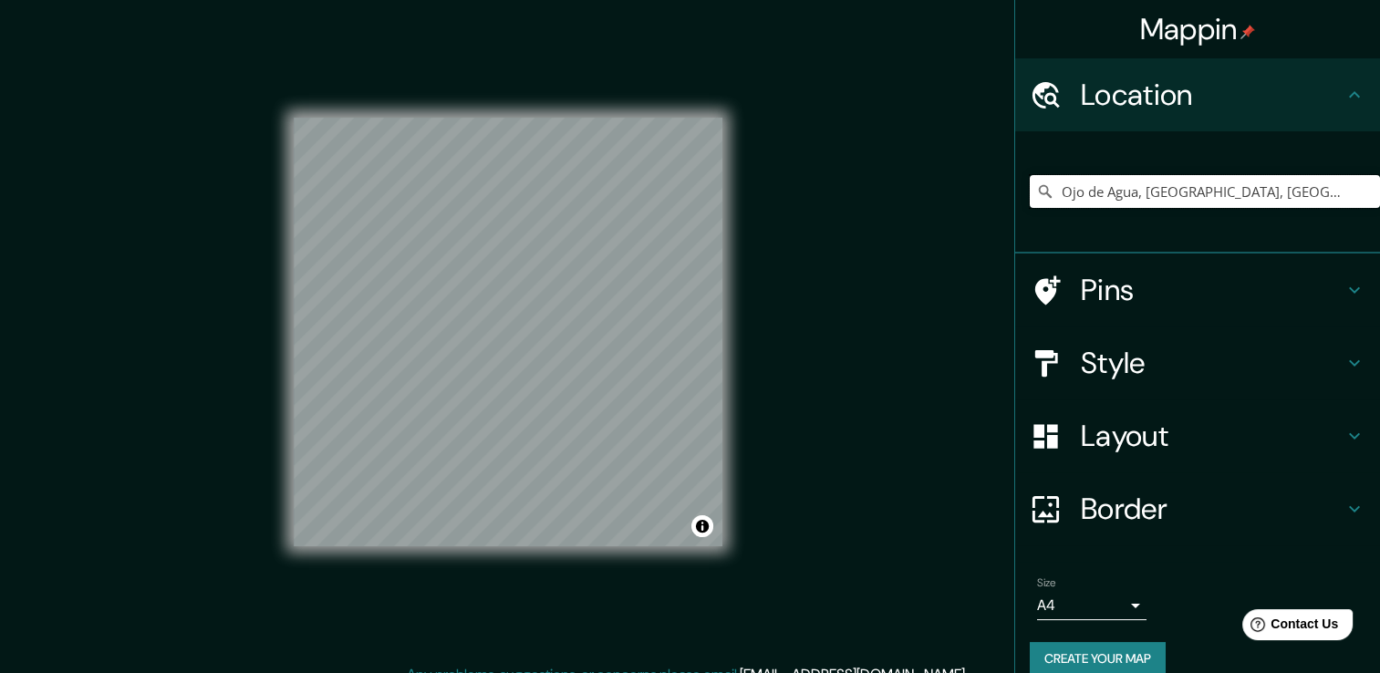
drag, startPoint x: 1311, startPoint y: 192, endPoint x: 1001, endPoint y: 192, distance: 310.1
click at [1015, 192] on div "[GEOGRAPHIC_DATA], [GEOGRAPHIC_DATA], [GEOGRAPHIC_DATA] [GEOGRAPHIC_DATA], [GEO…" at bounding box center [1197, 192] width 365 height 122
paste input "[GEOGRAPHIC_DATA]"
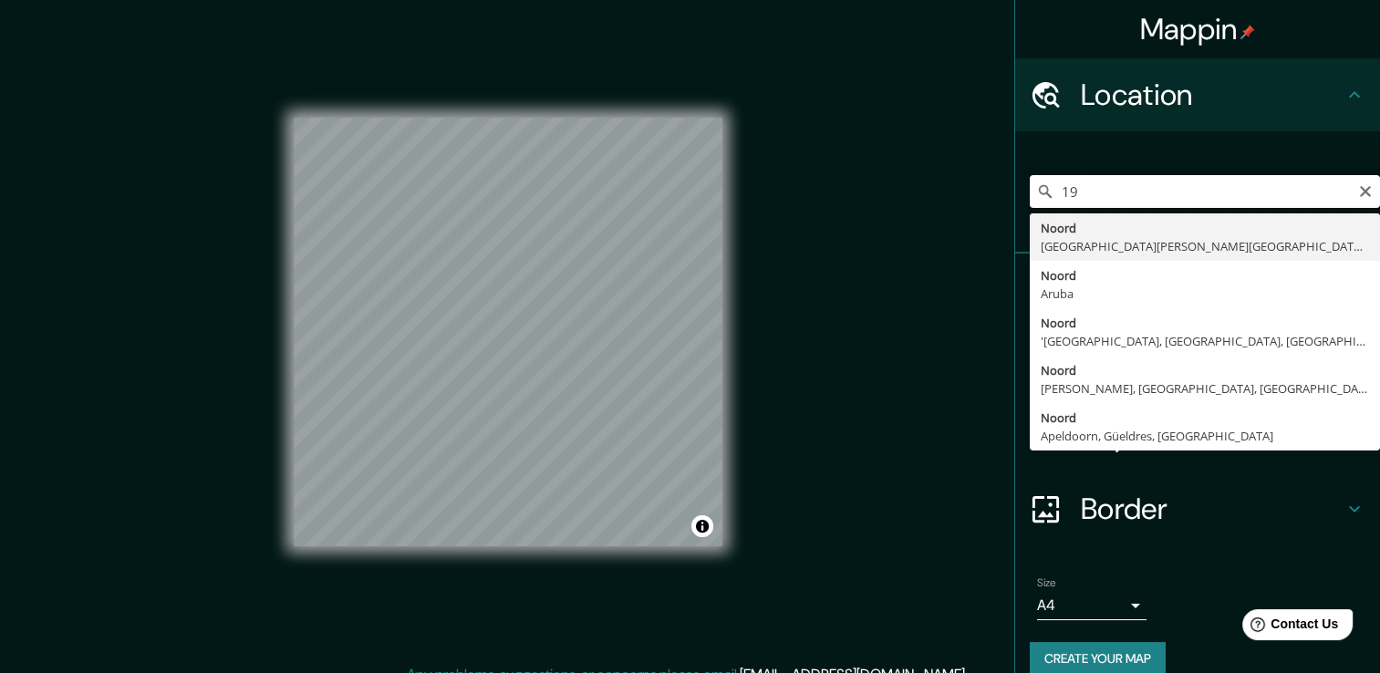
type input "1"
type input "s"
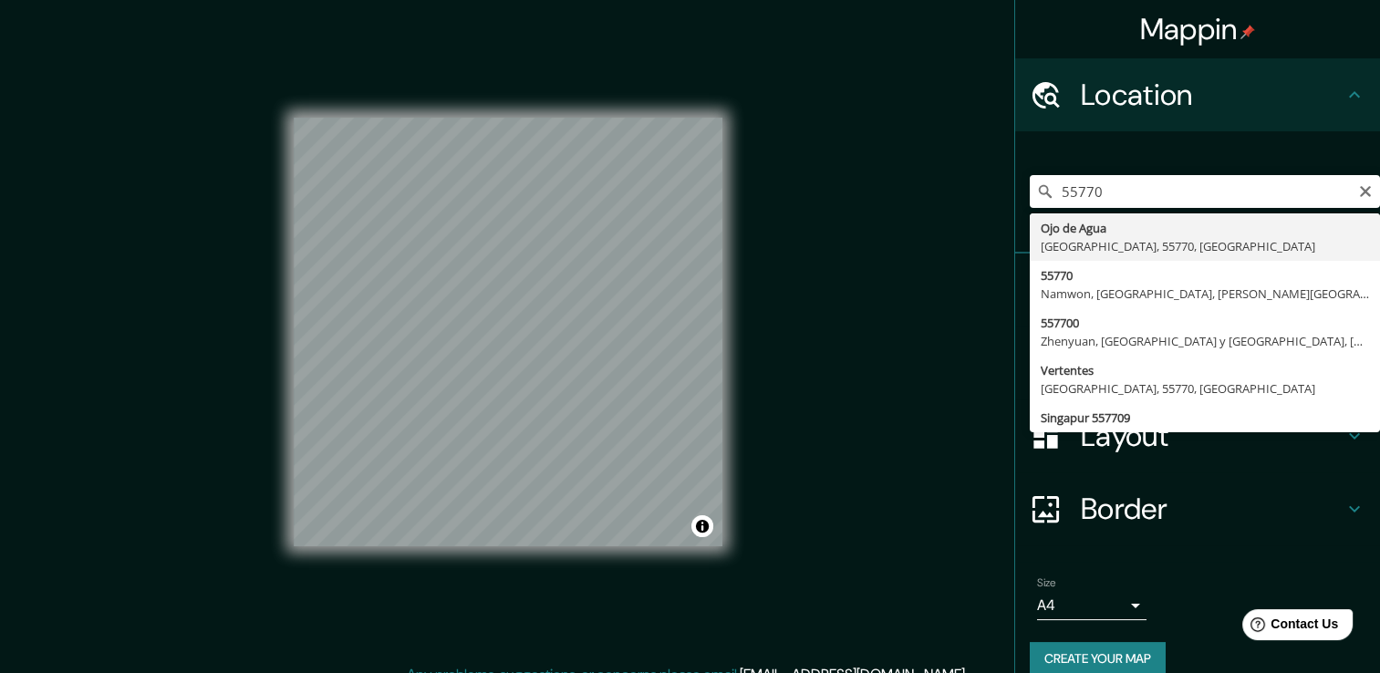
type input "Ojo de Agua, [GEOGRAPHIC_DATA], 55770, [GEOGRAPHIC_DATA]"
